Goal: Information Seeking & Learning: Learn about a topic

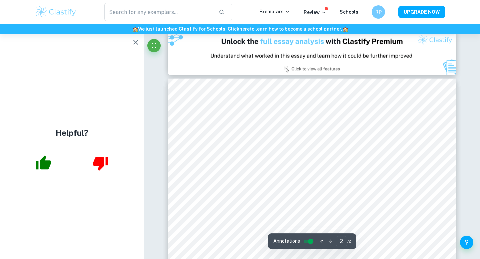
scroll to position [148, 0]
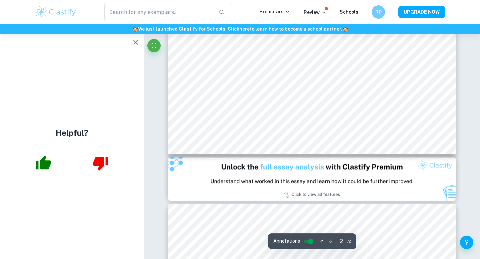
type input "1"
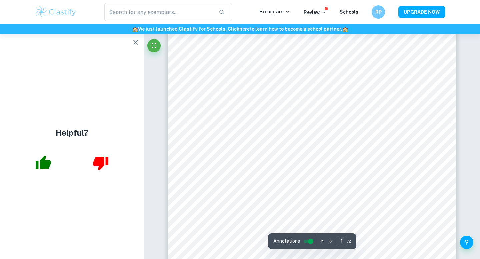
scroll to position [0, 0]
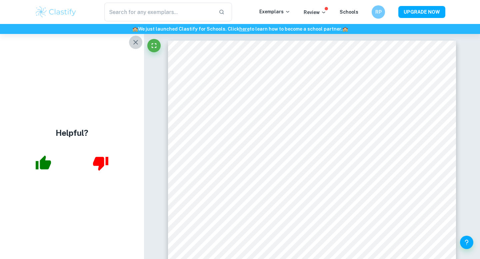
click at [137, 44] on icon "button" at bounding box center [136, 42] width 8 height 8
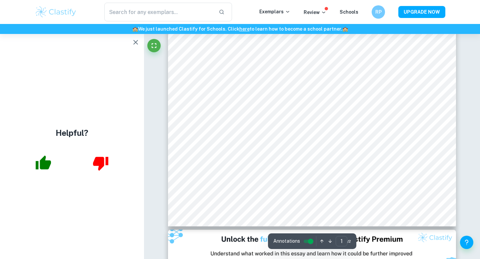
scroll to position [222, 0]
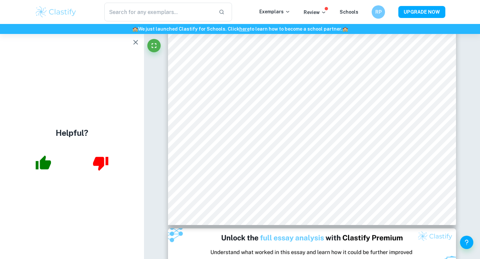
click at [139, 43] on icon "button" at bounding box center [136, 42] width 8 height 8
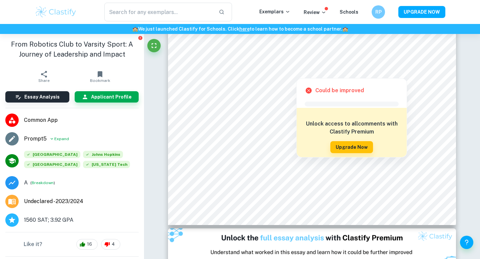
click at [248, 72] on div at bounding box center [295, 72] width 187 height 8
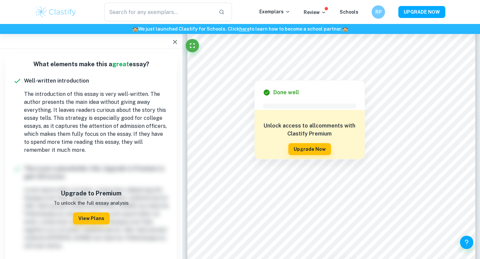
click at [173, 38] on icon "button" at bounding box center [175, 42] width 8 height 8
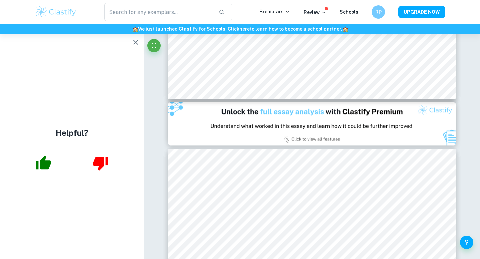
scroll to position [348, 0]
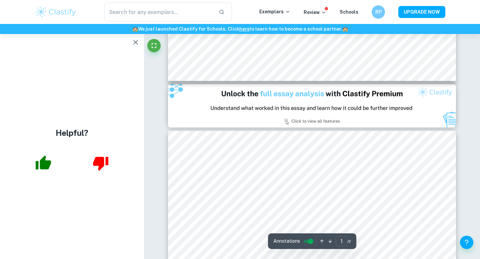
type input "2"
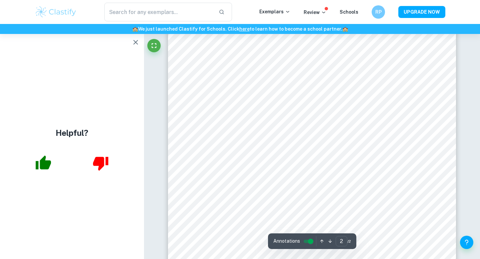
scroll to position [578, 0]
click at [130, 45] on button "button" at bounding box center [135, 42] width 13 height 13
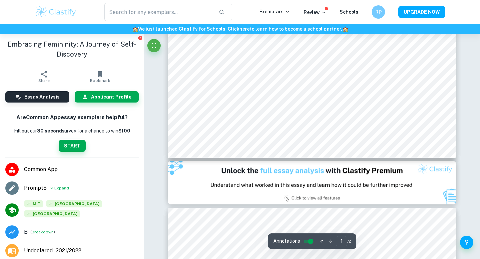
scroll to position [292, 0]
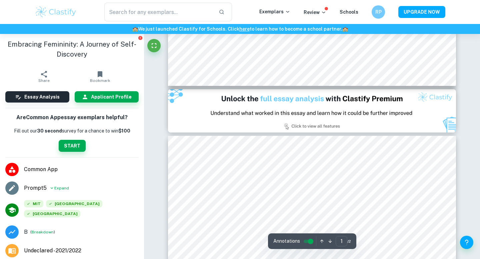
type input "2"
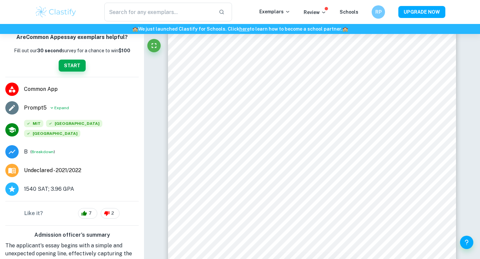
scroll to position [84, 0]
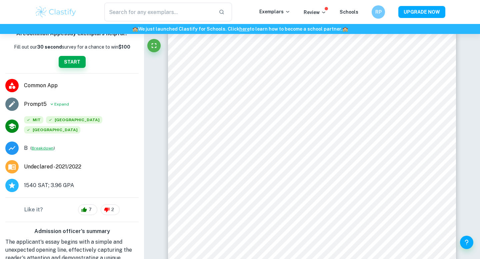
click at [41, 149] on button "Breakdown" at bounding box center [43, 148] width 22 height 6
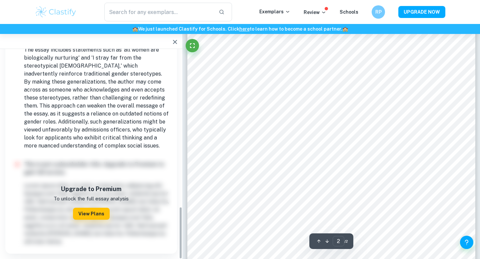
scroll to position [472, 0]
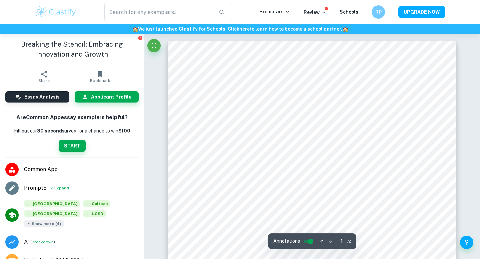
scroll to position [53, 0]
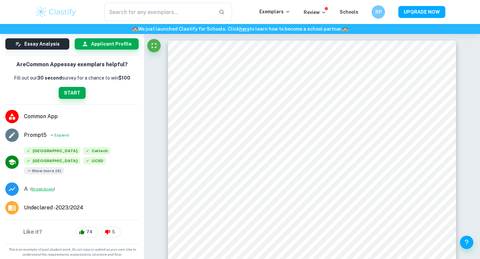
click at [42, 189] on button "Breakdown" at bounding box center [43, 189] width 22 height 6
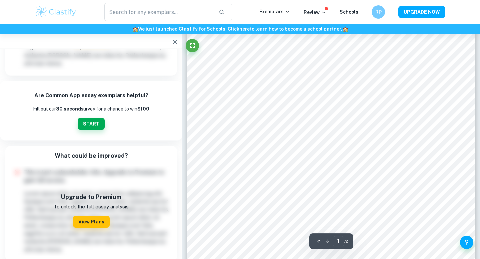
scroll to position [64, 0]
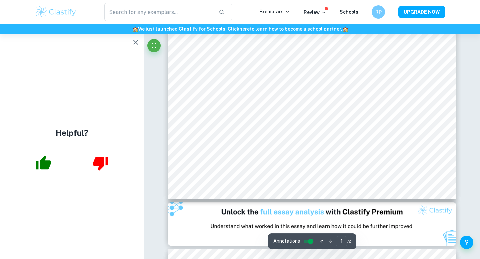
scroll to position [217, 0]
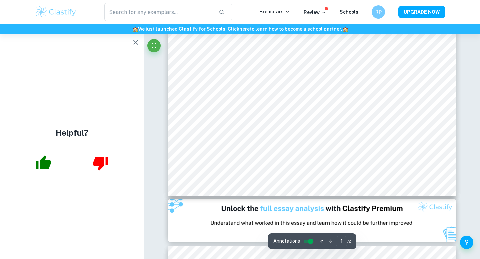
click at [138, 39] on icon "button" at bounding box center [136, 42] width 8 height 8
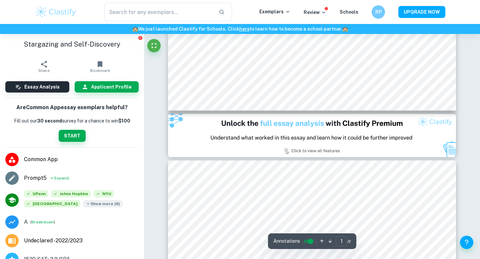
type input "2"
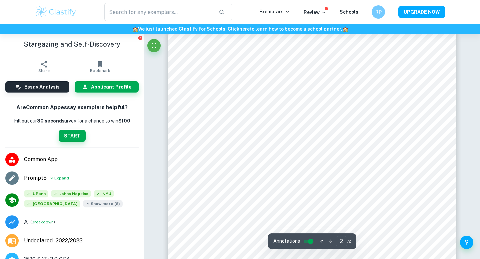
scroll to position [434, 0]
click at [37, 222] on button "Breakdown" at bounding box center [43, 222] width 22 height 6
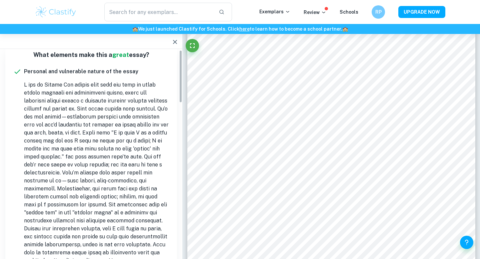
scroll to position [0, 0]
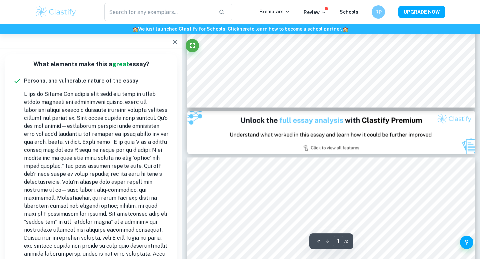
type input "2"
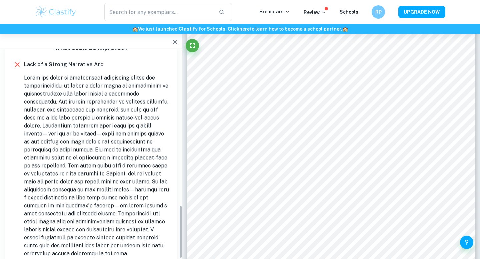
scroll to position [622, 0]
